Goal: Task Accomplishment & Management: Manage account settings

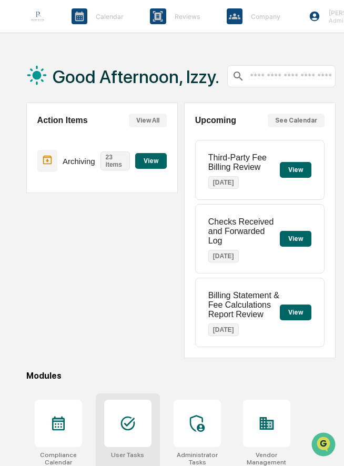
click at [118, 443] on div at bounding box center [127, 423] width 47 height 47
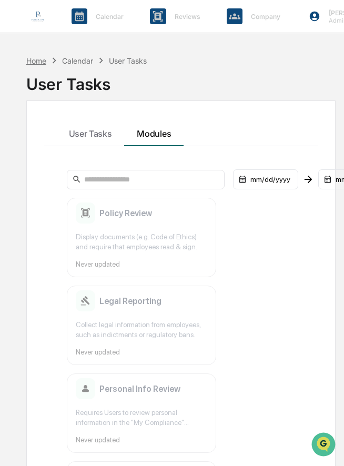
click at [38, 60] on div "Home" at bounding box center [36, 60] width 20 height 9
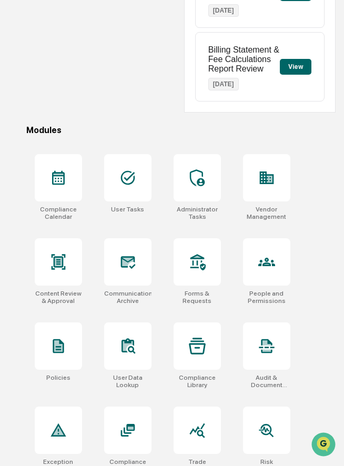
scroll to position [249, 0]
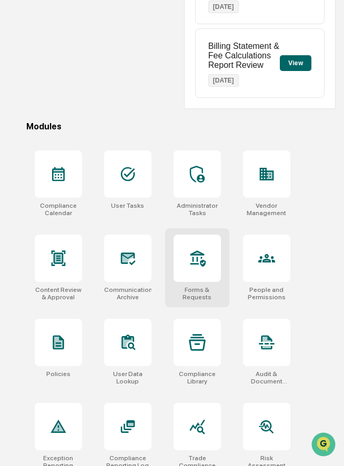
click at [189, 267] on icon at bounding box center [197, 258] width 17 height 17
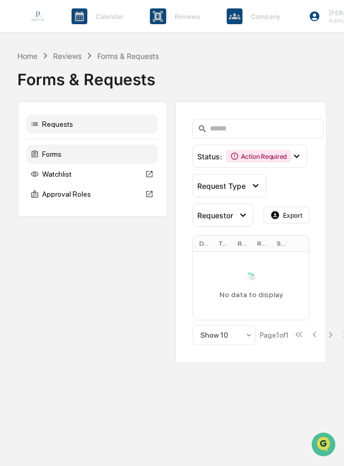
click at [84, 153] on div "Forms" at bounding box center [91, 154] width 131 height 19
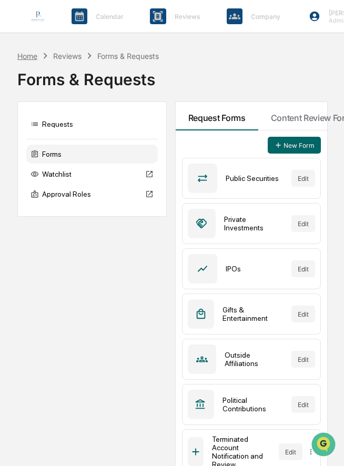
click at [25, 55] on div "Home" at bounding box center [27, 56] width 20 height 9
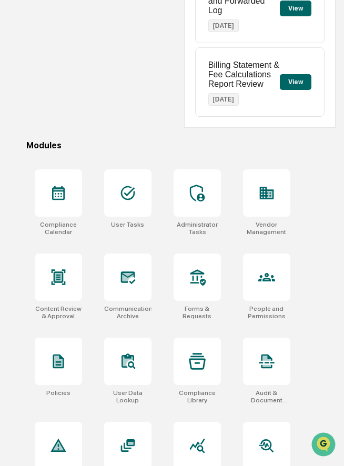
scroll to position [345, 0]
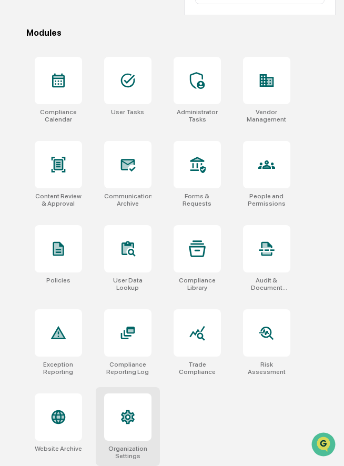
click at [133, 410] on icon at bounding box center [127, 417] width 17 height 17
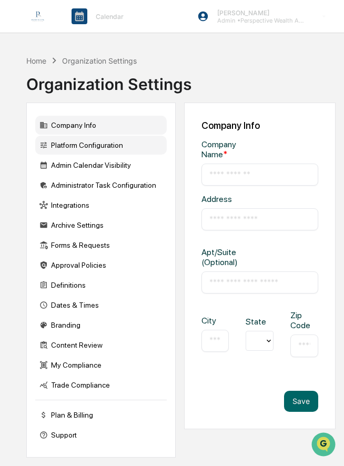
type input "**********"
type input "*********"
type input "********"
type input "*****"
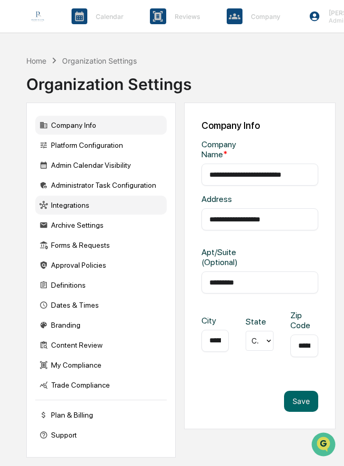
click at [81, 205] on div "Integrations" at bounding box center [100, 205] width 131 height 19
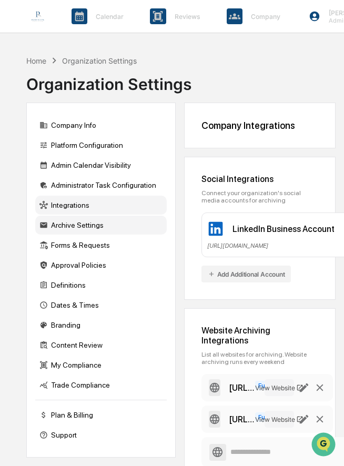
click at [75, 227] on div "Archive Settings" at bounding box center [100, 225] width 131 height 19
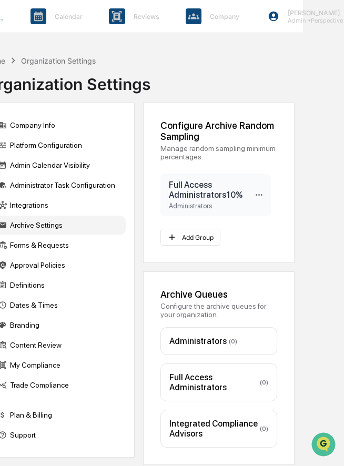
scroll to position [0, 39]
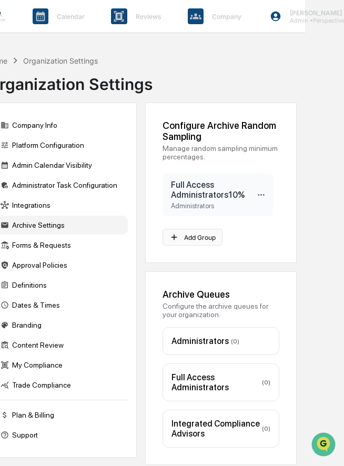
click at [199, 238] on button "Add Group" at bounding box center [193, 237] width 60 height 17
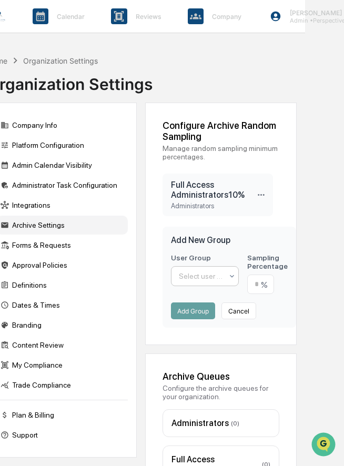
click at [197, 280] on div at bounding box center [201, 276] width 44 height 11
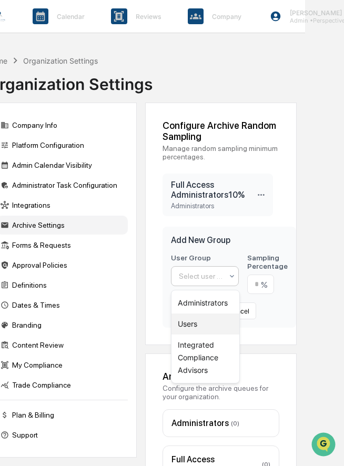
click at [198, 322] on div "Users" at bounding box center [205, 323] width 68 height 21
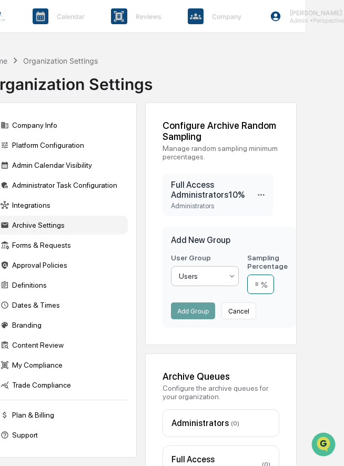
click at [263, 285] on input "number" at bounding box center [260, 284] width 27 height 19
type input "**"
click at [196, 312] on button "Add Group" at bounding box center [193, 310] width 44 height 17
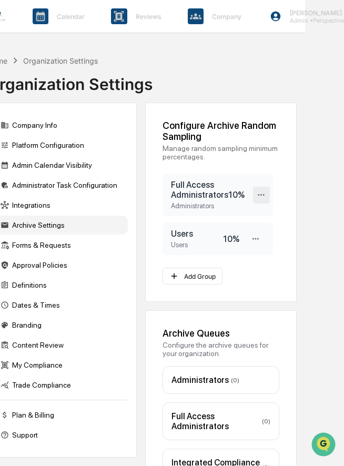
click at [260, 193] on icon at bounding box center [261, 195] width 10 height 10
click at [289, 163] on div "Configure Archive Random Sampling Manage random sampling minimum percentages. F…" at bounding box center [221, 202] width 152 height 199
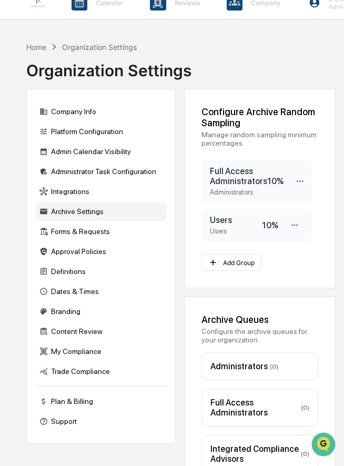
scroll to position [15, 0]
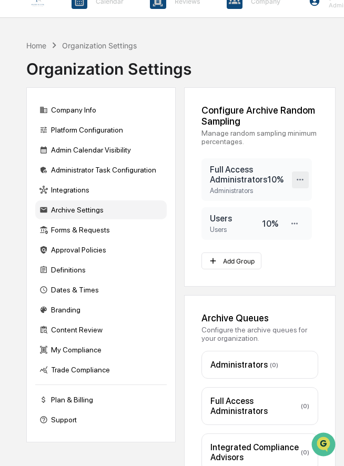
click at [299, 178] on icon at bounding box center [300, 180] width 10 height 10
click at [270, 212] on div "Delete" at bounding box center [267, 215] width 84 height 18
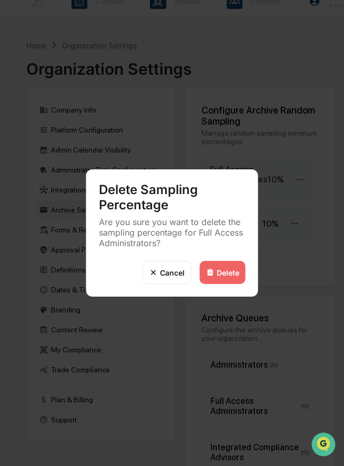
click at [278, 151] on div "Delete Sampling Percentage Are you sure you want to delete the sampling percent…" at bounding box center [172, 233] width 344 height 466
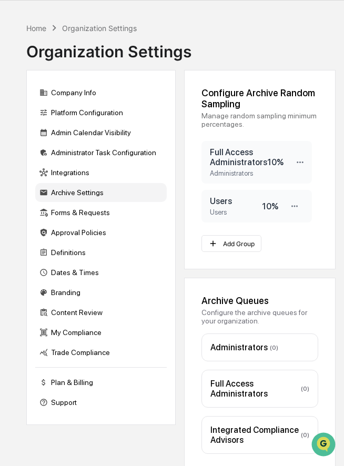
scroll to position [36, 0]
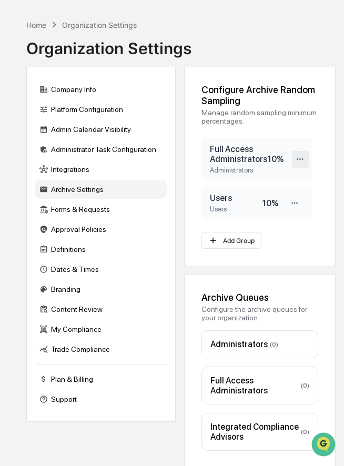
click at [299, 164] on icon at bounding box center [300, 159] width 10 height 10
click at [314, 149] on div "Full Access Administrators Administrators 10 % Users Users 10 %" at bounding box center [259, 179] width 117 height 82
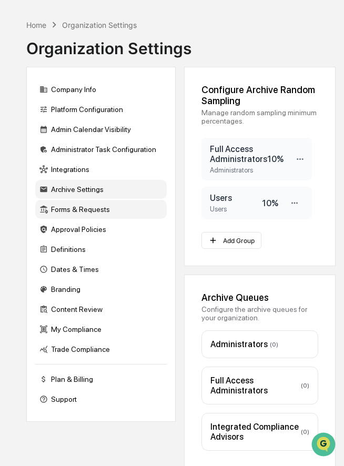
click at [100, 210] on div "Forms & Requests" at bounding box center [100, 209] width 131 height 19
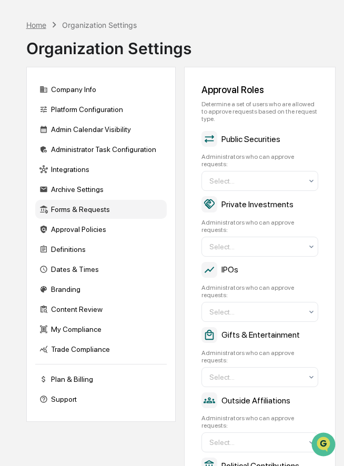
click at [40, 26] on div "Home" at bounding box center [36, 25] width 20 height 9
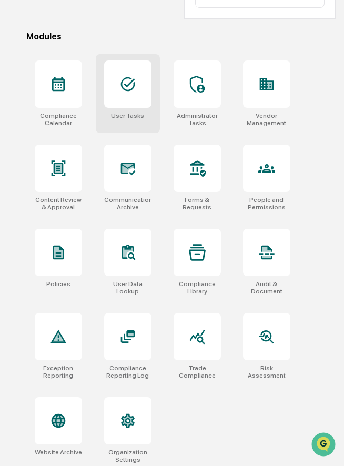
scroll to position [345, 0]
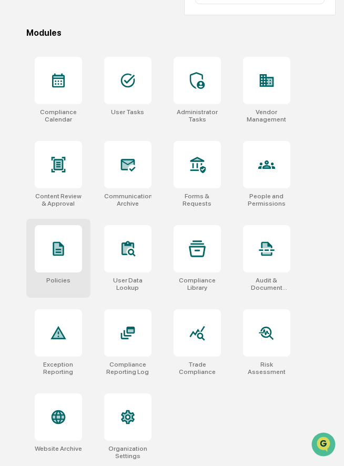
click at [81, 235] on div at bounding box center [58, 248] width 47 height 47
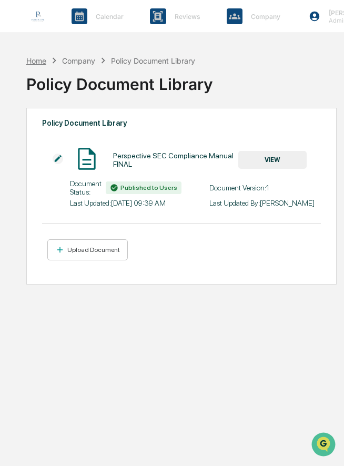
click at [40, 60] on div "Home" at bounding box center [36, 60] width 20 height 9
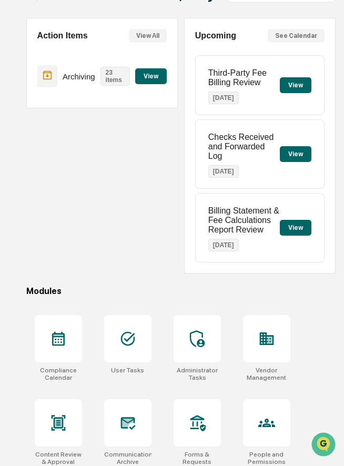
scroll to position [94, 0]
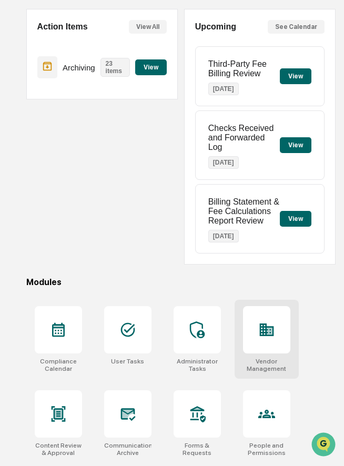
click at [269, 334] on icon at bounding box center [270, 331] width 6 height 7
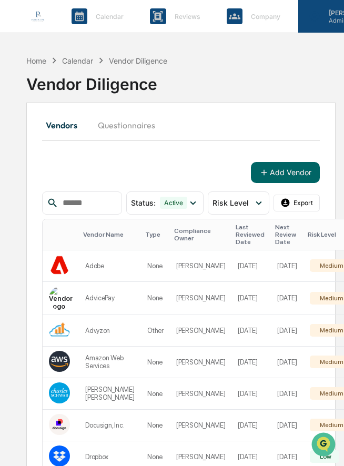
click at [311, 18] on icon at bounding box center [315, 17] width 10 height 10
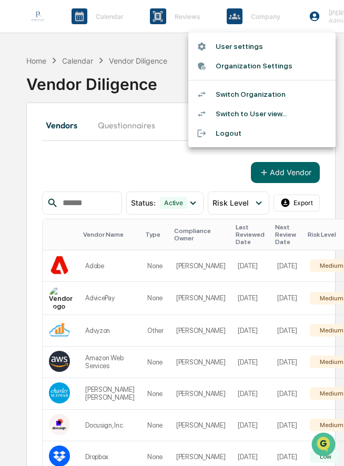
click at [273, 98] on li "Switch Organization" at bounding box center [261, 94] width 147 height 19
